Goal: Task Accomplishment & Management: Manage account settings

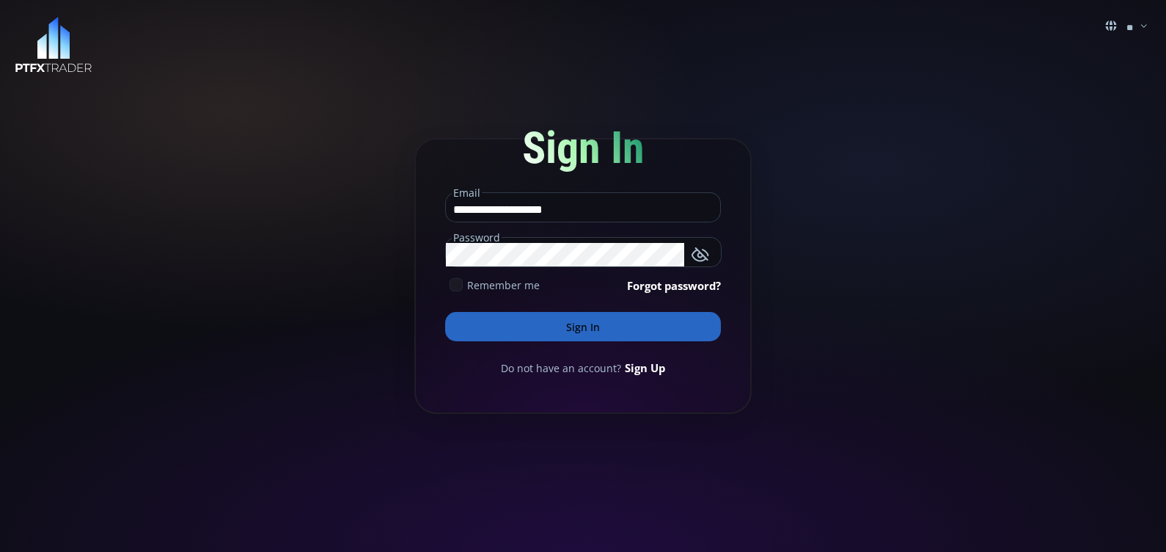
click at [455, 285] on icon at bounding box center [456, 284] width 13 height 13
click at [508, 327] on button "Sign In" at bounding box center [583, 326] width 276 height 29
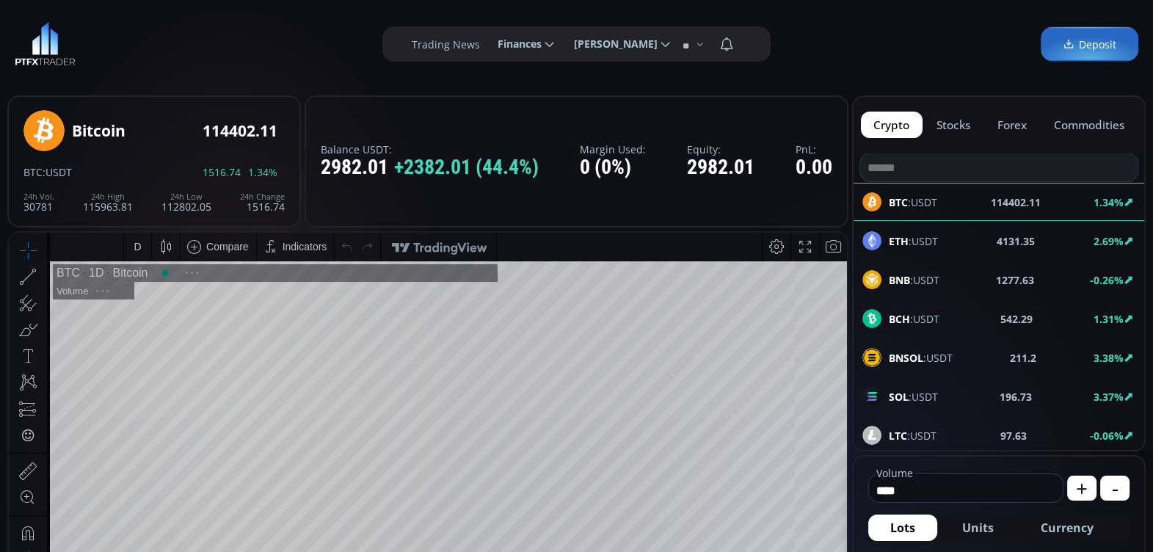
type input "********"
